Goal: Task Accomplishment & Management: Use online tool/utility

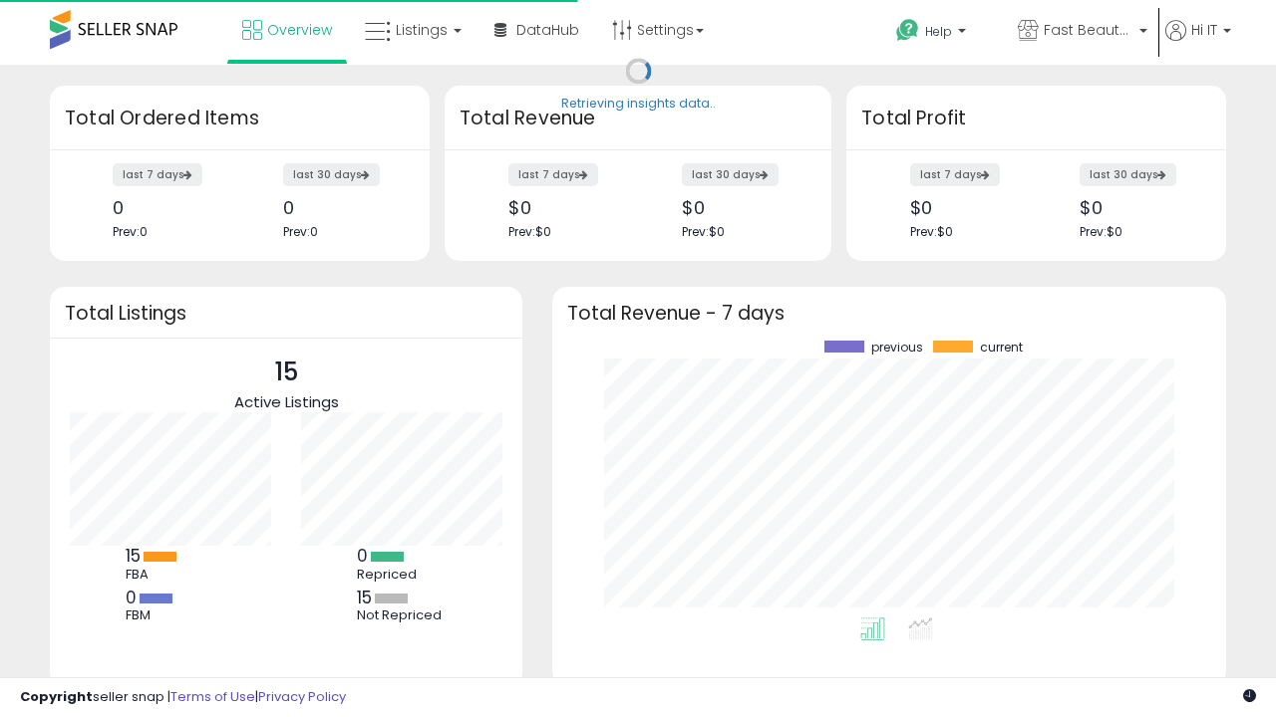
scroll to position [277, 634]
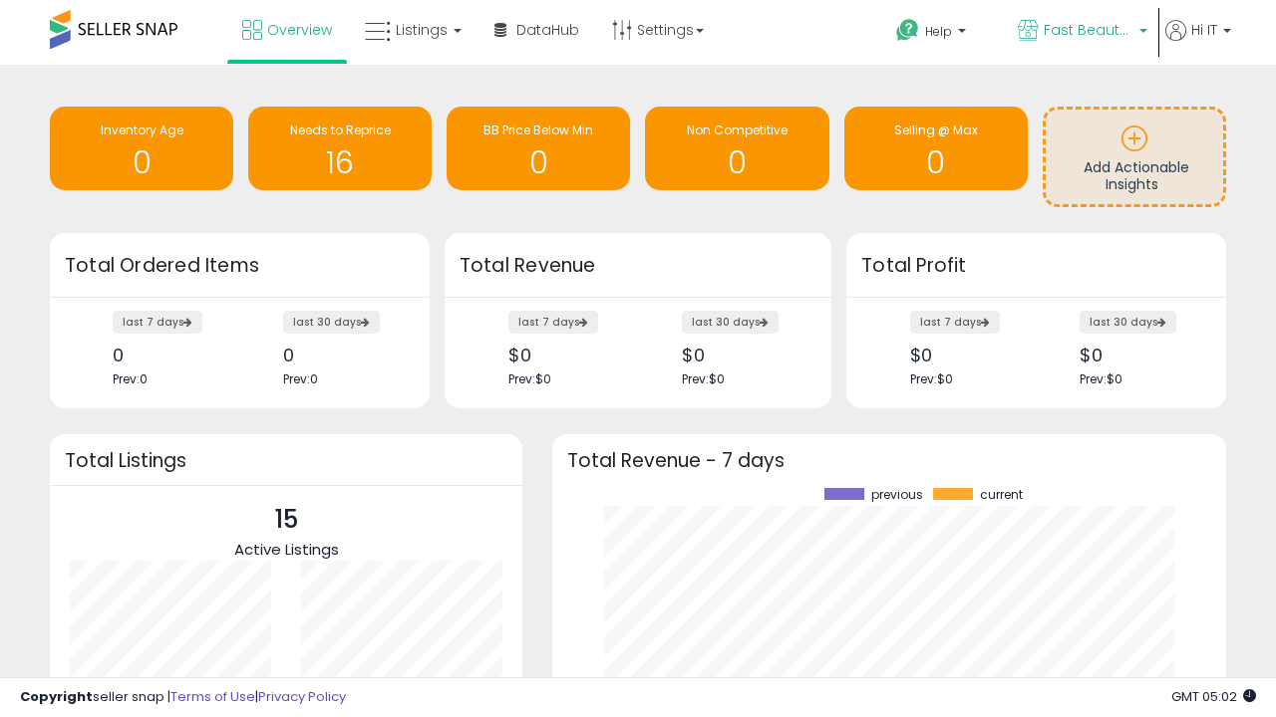
click at [1080, 32] on span "Fast Beauty ([GEOGRAPHIC_DATA])" at bounding box center [1088, 30] width 90 height 20
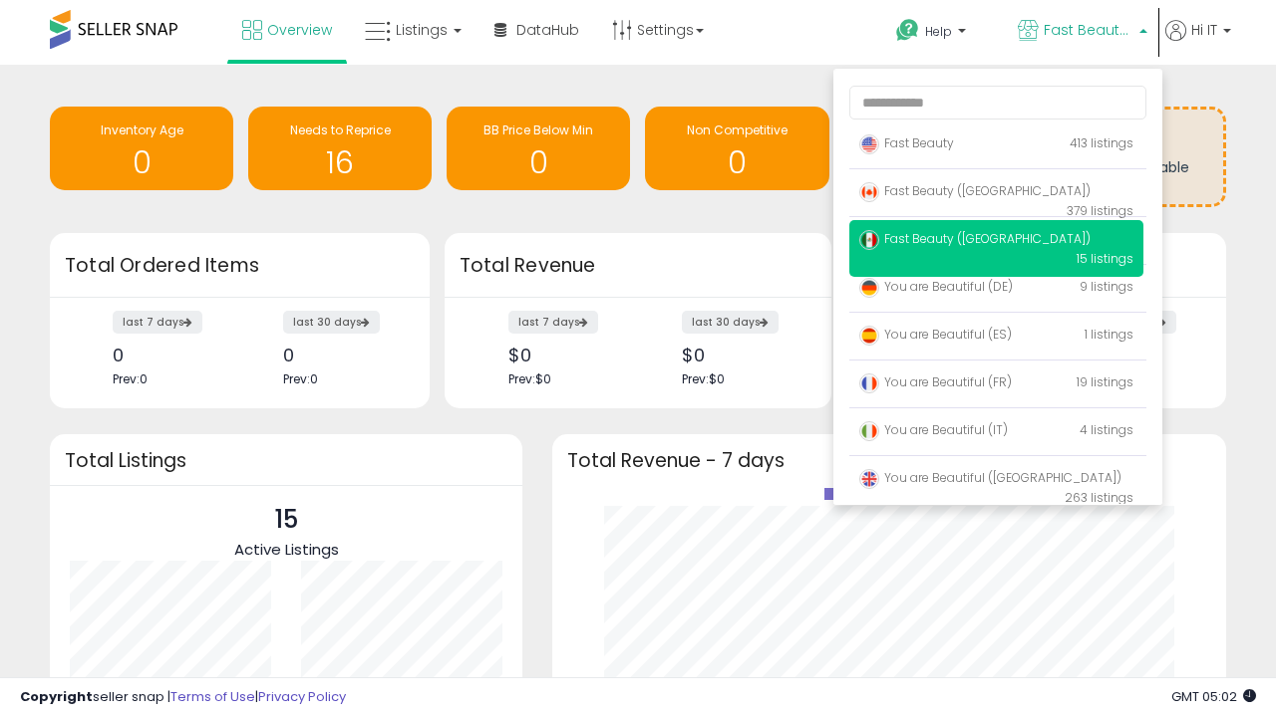
click at [996, 146] on p "Fast Beauty 413 listings" at bounding box center [996, 145] width 294 height 40
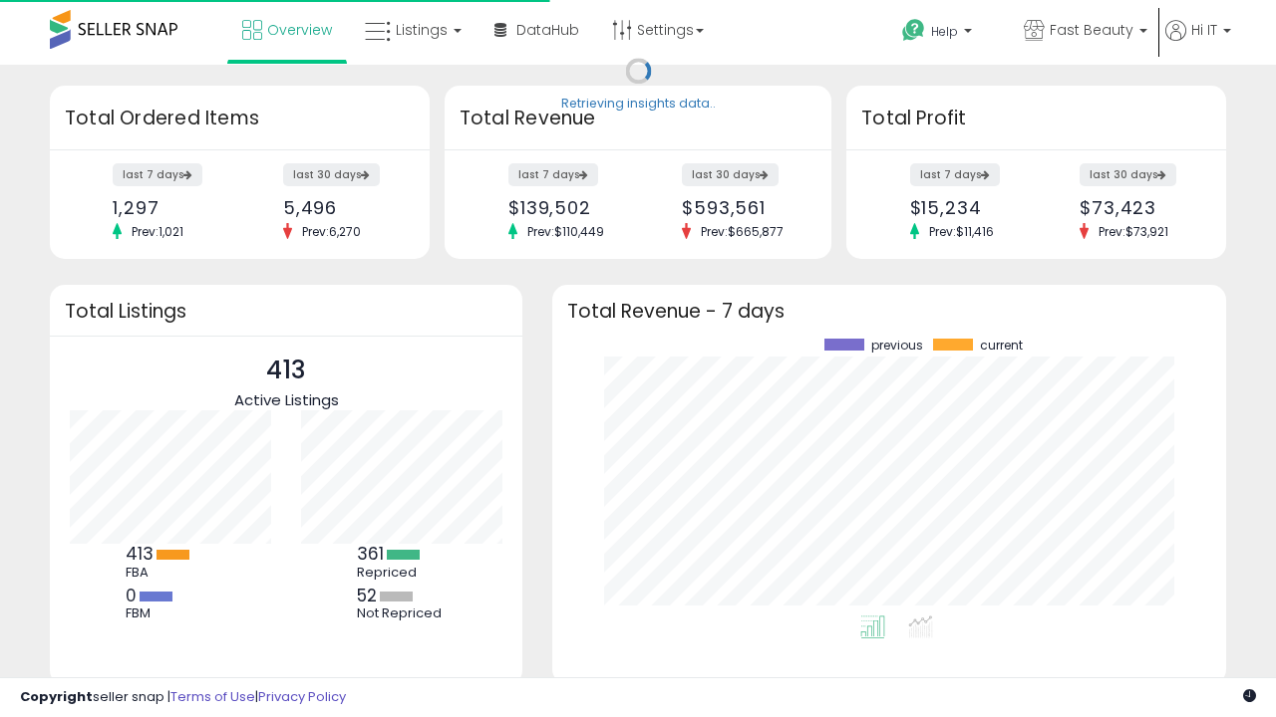
scroll to position [277, 634]
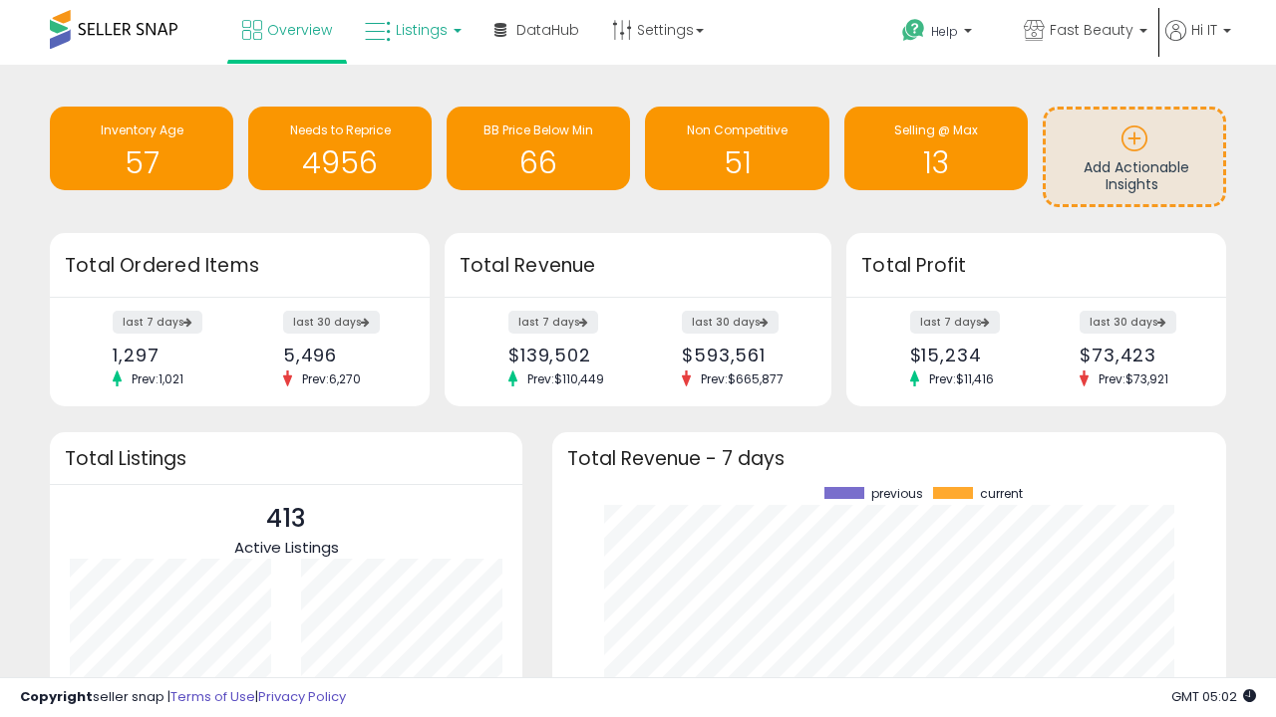
click at [411, 30] on span "Listings" at bounding box center [422, 30] width 52 height 20
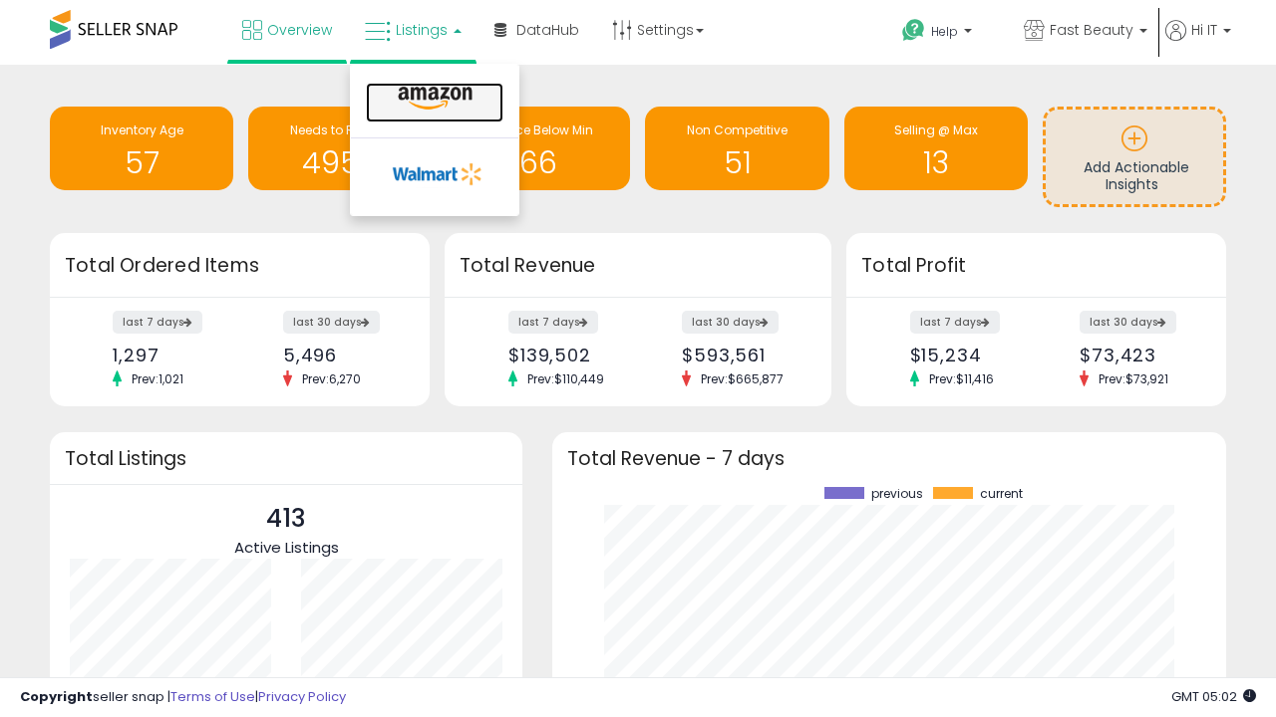
click at [432, 99] on icon at bounding box center [435, 99] width 87 height 26
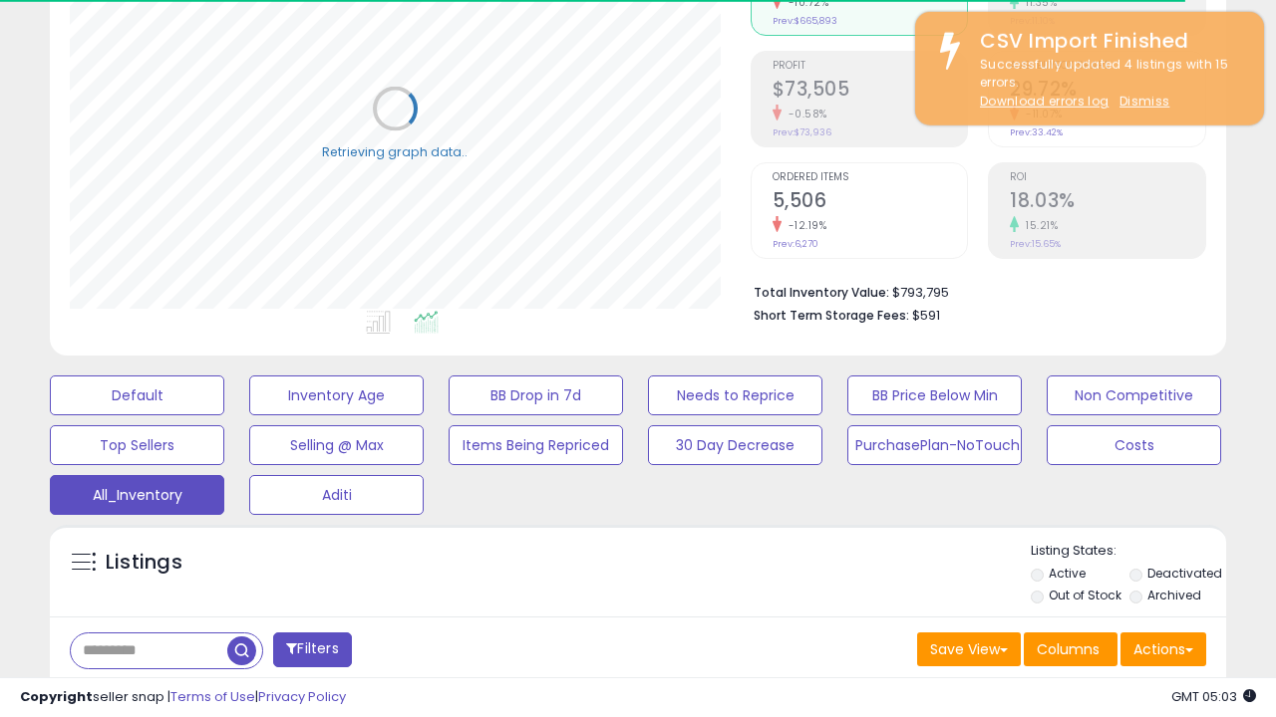
click at [142, 693] on span "Last 30 Days" at bounding box center [145, 703] width 87 height 20
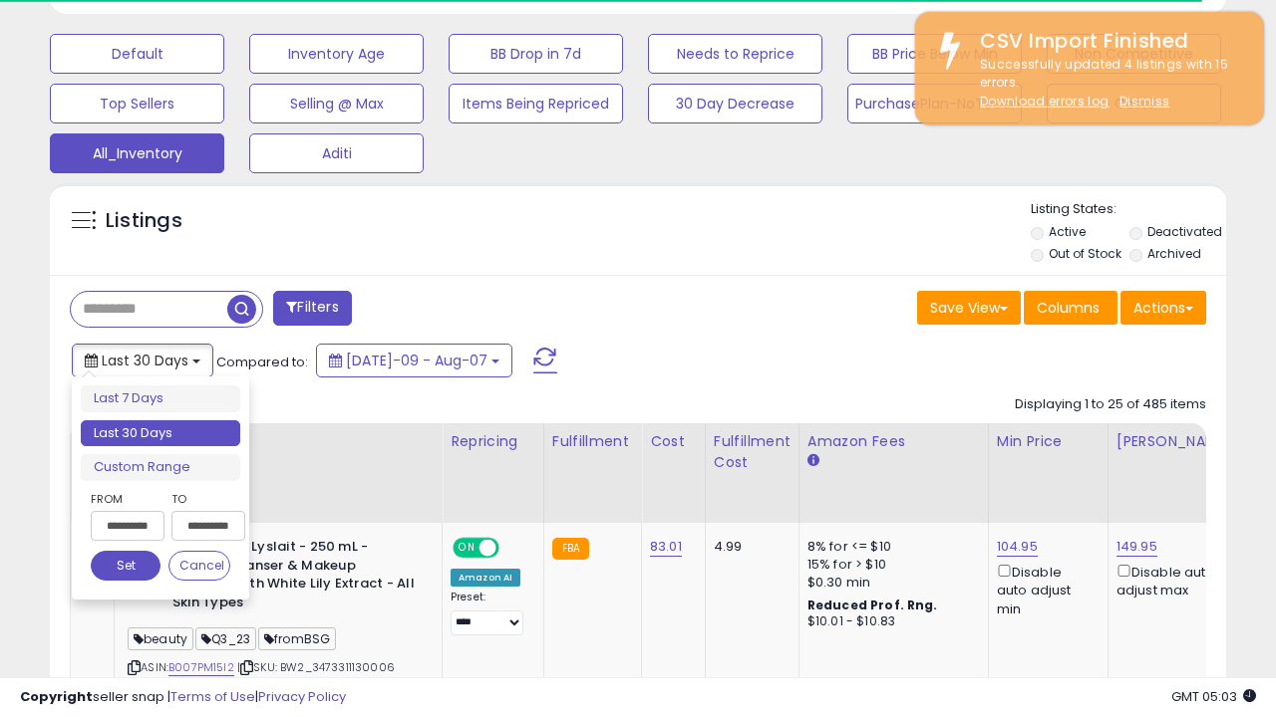
scroll to position [409, 680]
click at [160, 433] on li "Last 30 Days" at bounding box center [160, 434] width 159 height 27
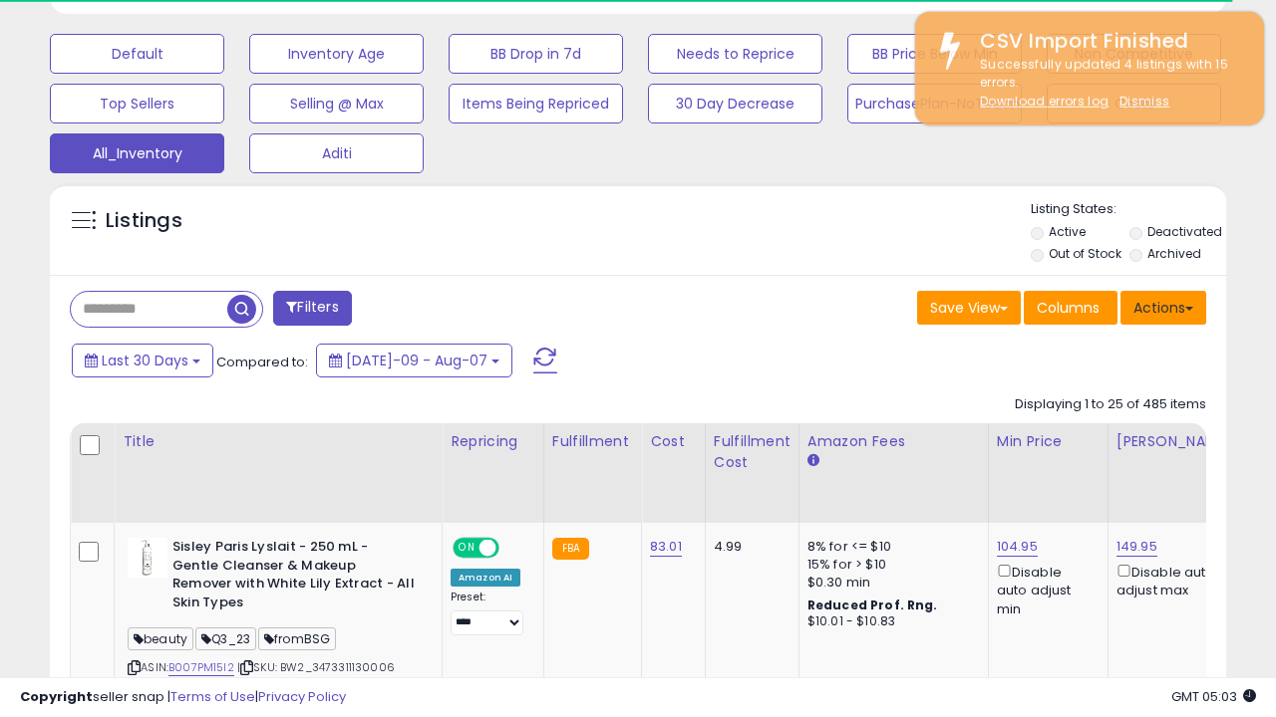
click at [1163, 306] on button "Actions" at bounding box center [1163, 308] width 86 height 34
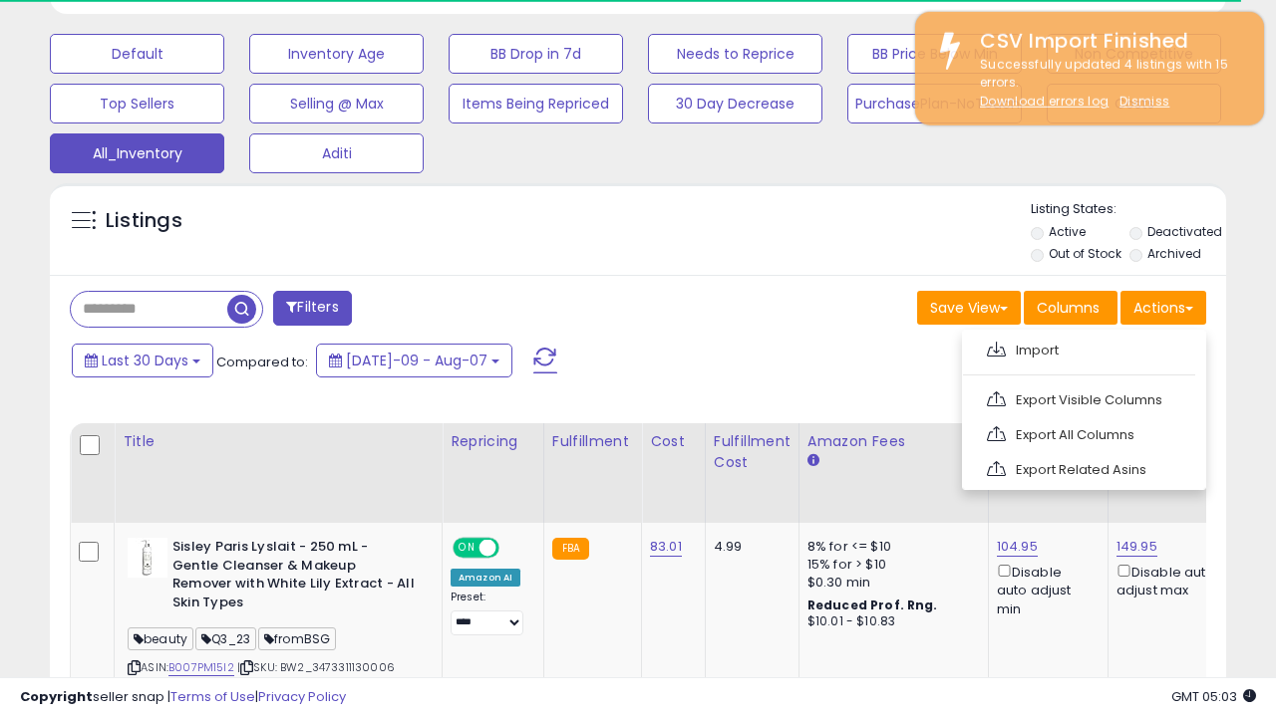
click at [1081, 432] on link "Export All Columns" at bounding box center [1082, 435] width 218 height 31
